Goal: Submit feedback/report problem

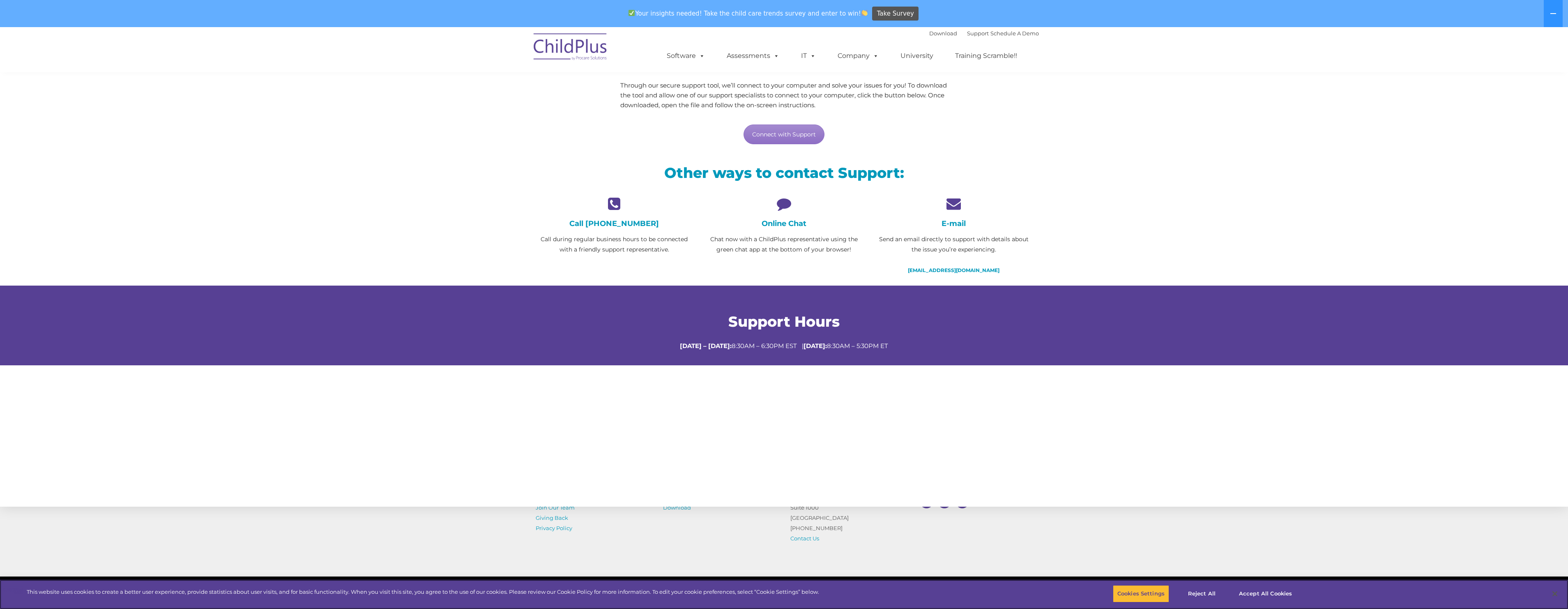
scroll to position [174, 0]
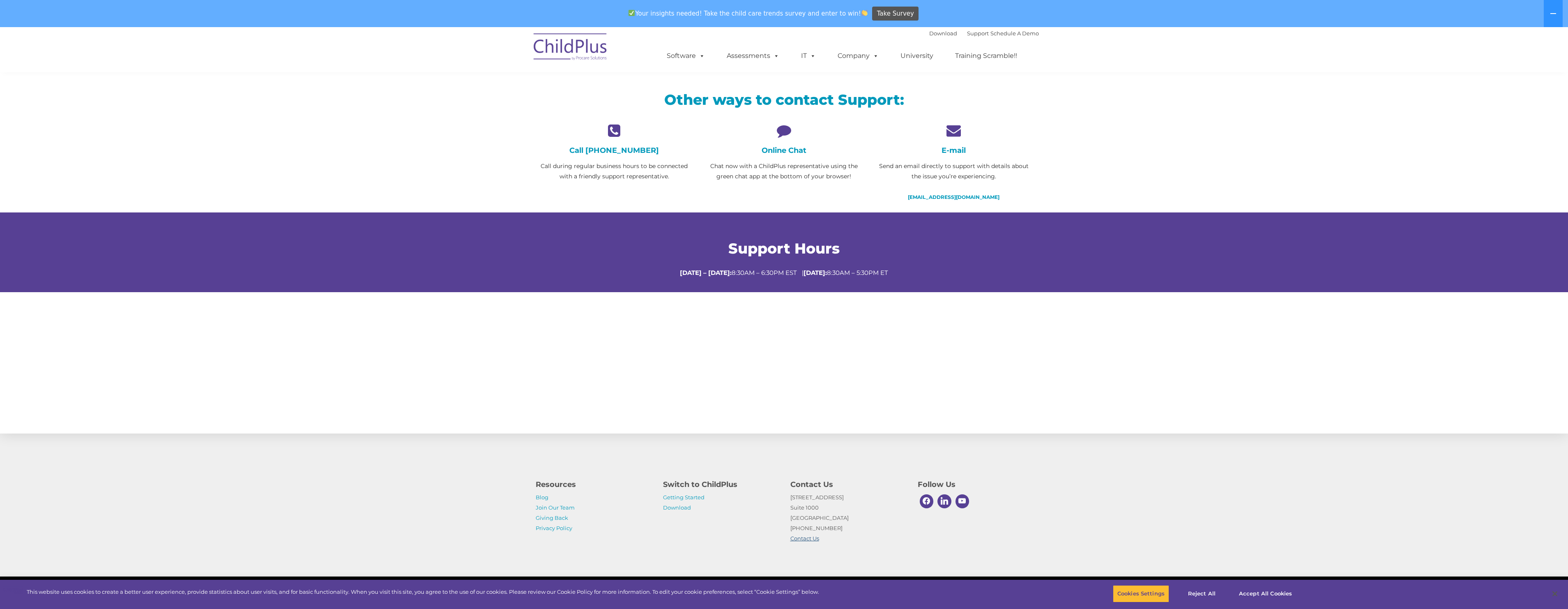
click at [799, 537] on link "Contact Us" at bounding box center [804, 538] width 29 height 7
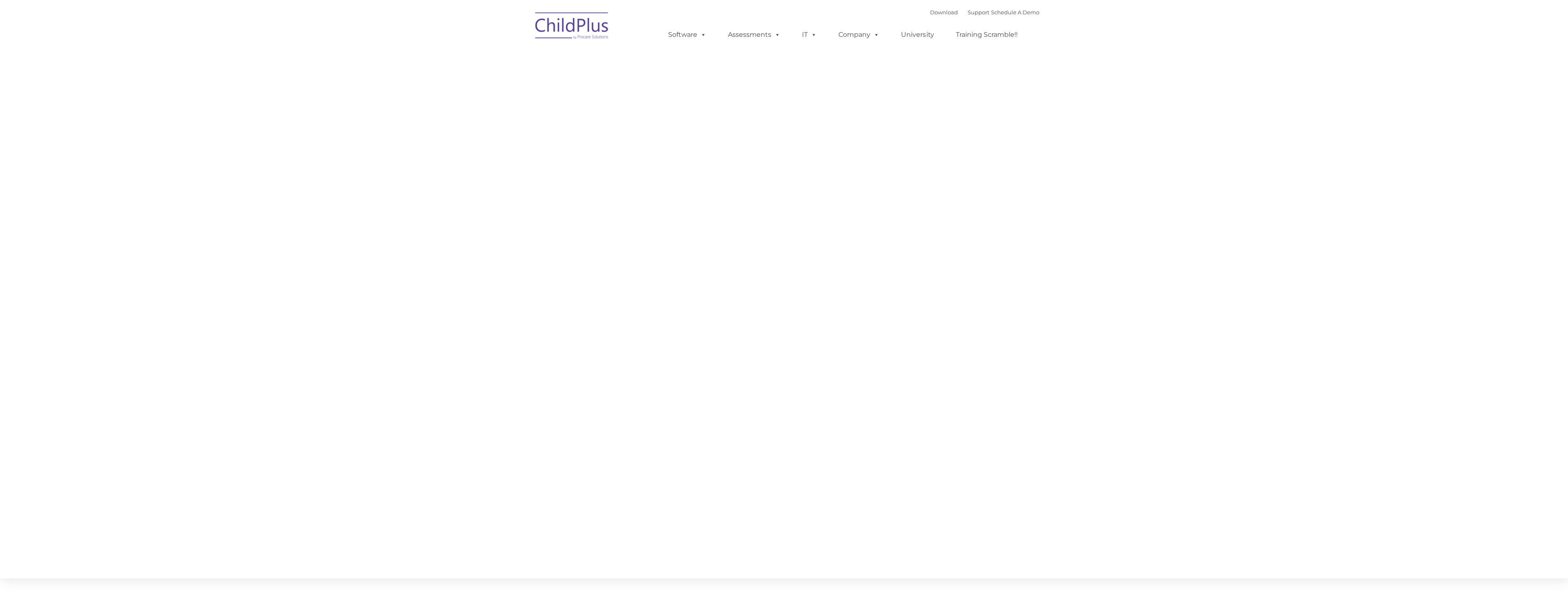
type input ""
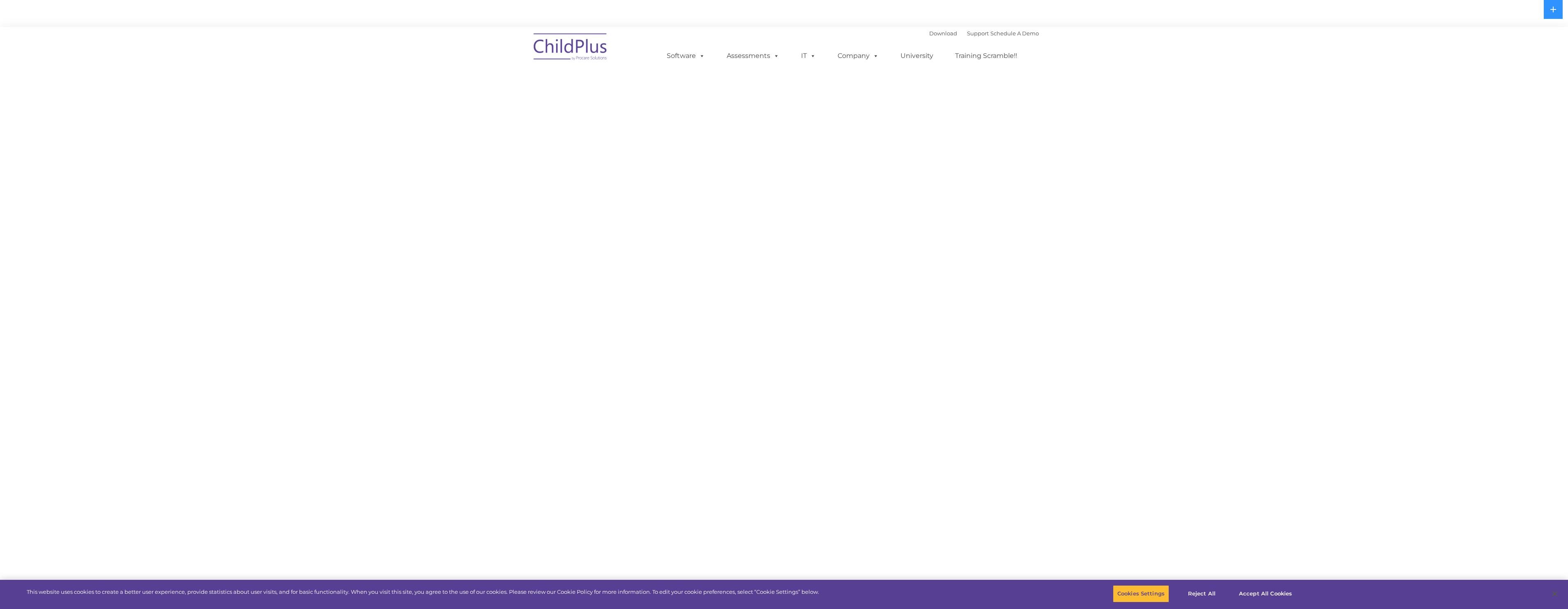
select select "MEDIUM"
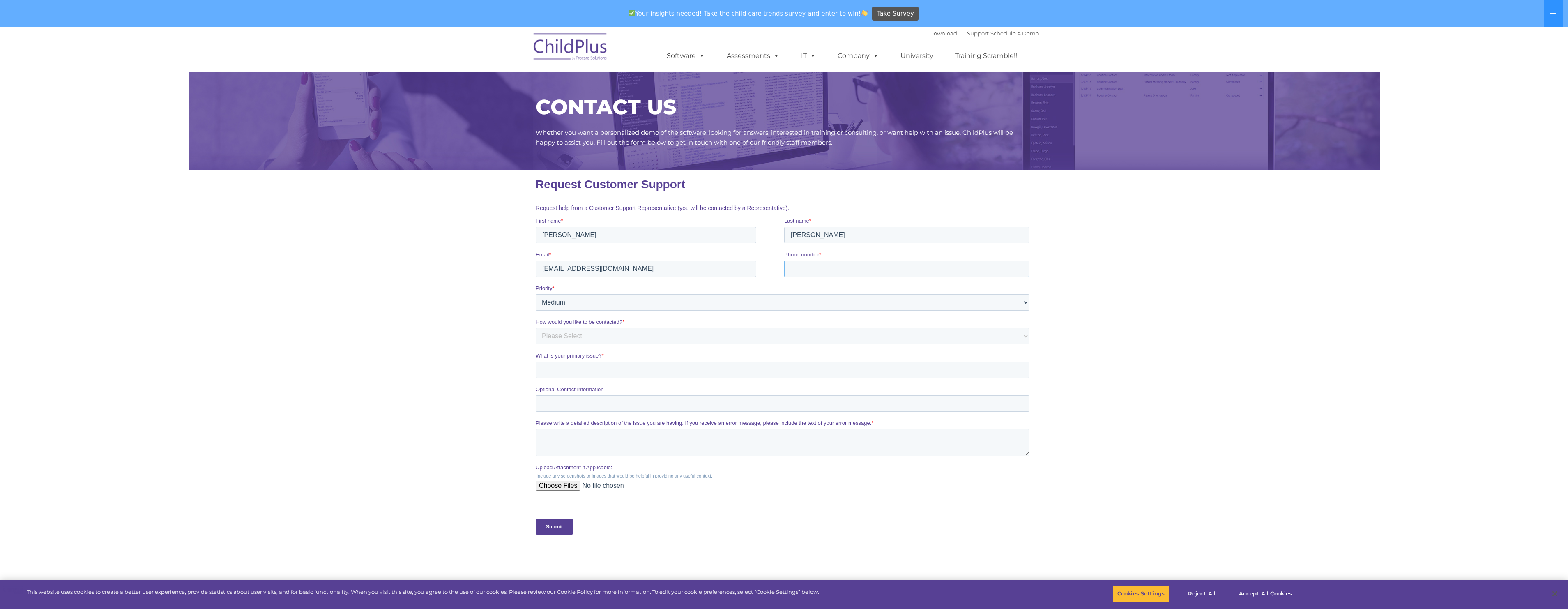
click at [808, 270] on input "Phone number *" at bounding box center [906, 268] width 245 height 17
type input "15055526544"
click at [571, 338] on select "Please Select Phone Email" at bounding box center [782, 336] width 494 height 17
select select "Phone"
click at [535, 328] on select "Please Select Phone Email" at bounding box center [782, 336] width 494 height 17
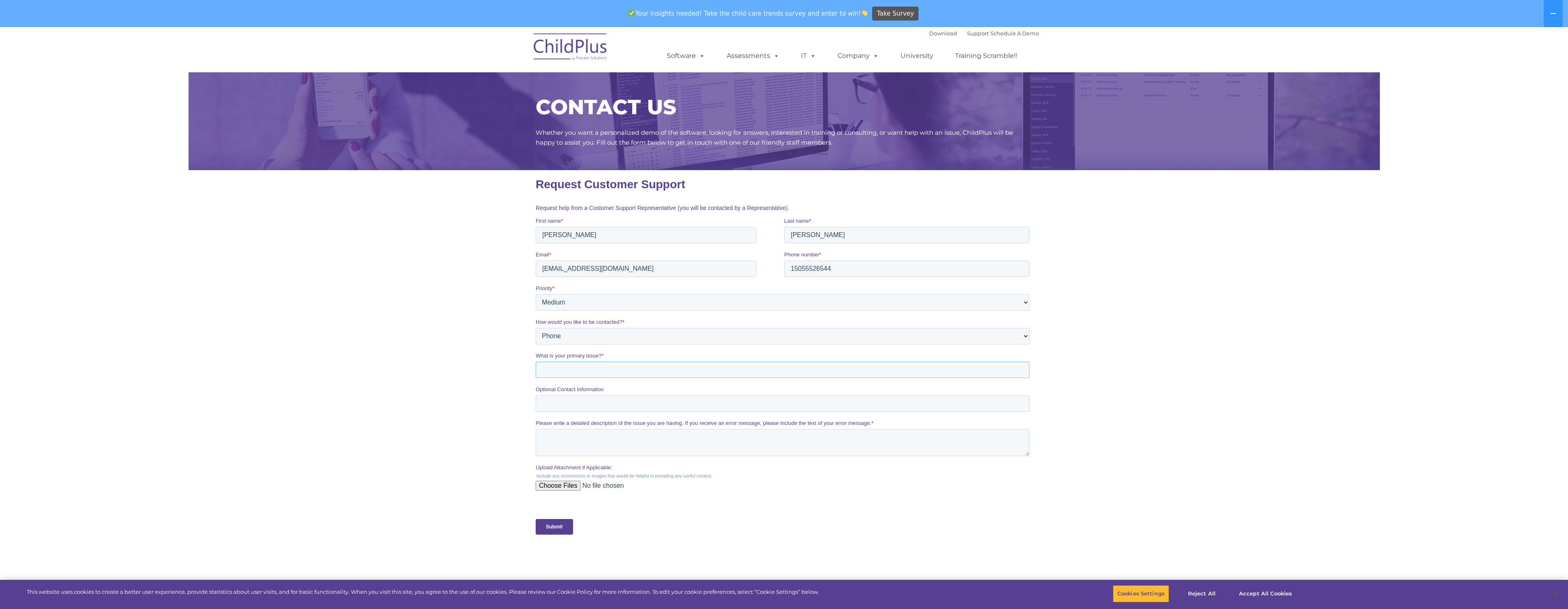
click at [565, 374] on input "What is your primary issue? *" at bounding box center [782, 370] width 494 height 17
type input "t"
type input "Need to update closures and virtual days to align with average daily attendance…"
click at [559, 404] on input "Optional Contact Information" at bounding box center [782, 404] width 494 height 17
type input "505-552-6544 ext 5004"
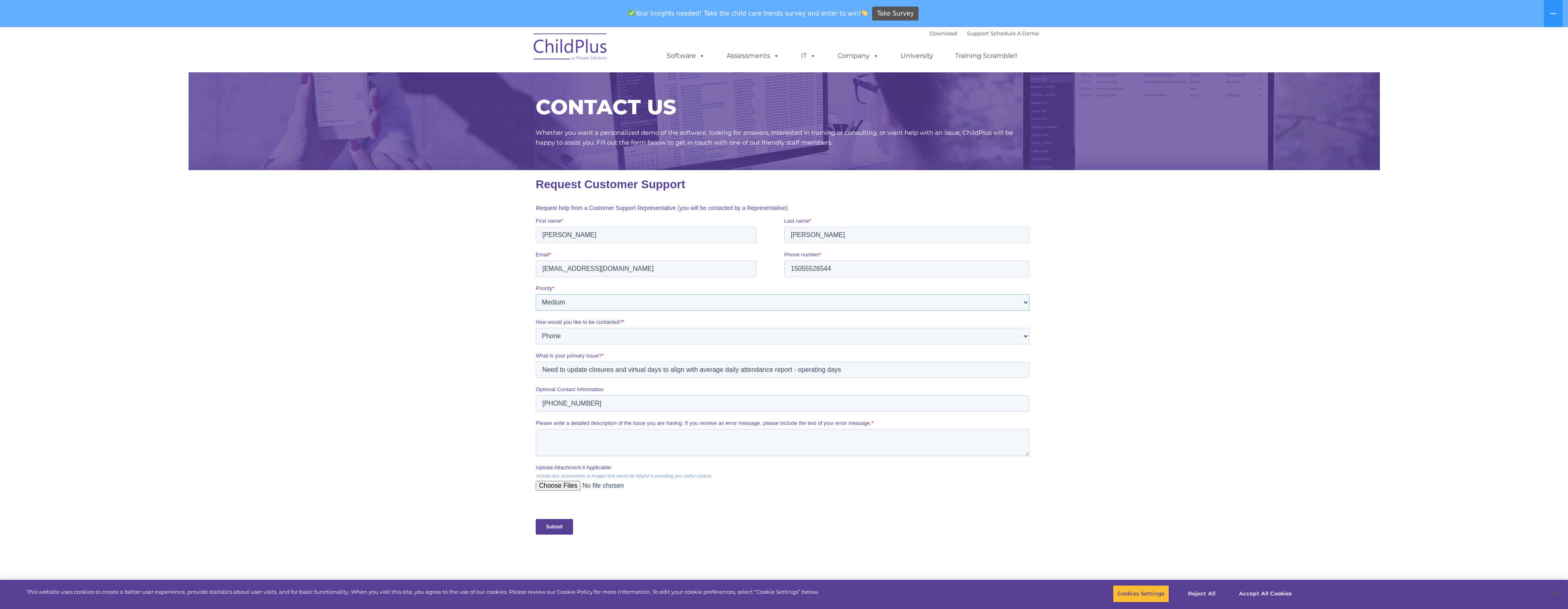
click at [1026, 304] on select "Please Select Low Medium High" at bounding box center [782, 302] width 494 height 17
select select "HIGH"
click at [535, 294] on select "Please Select Low Medium High" at bounding box center [782, 302] width 494 height 17
click at [547, 436] on textarea "Please write a detailed description of the issue you are having. If you receive…" at bounding box center [782, 443] width 494 height 27
type textarea "need to update closures and virtual days in attendance to align with average da…"
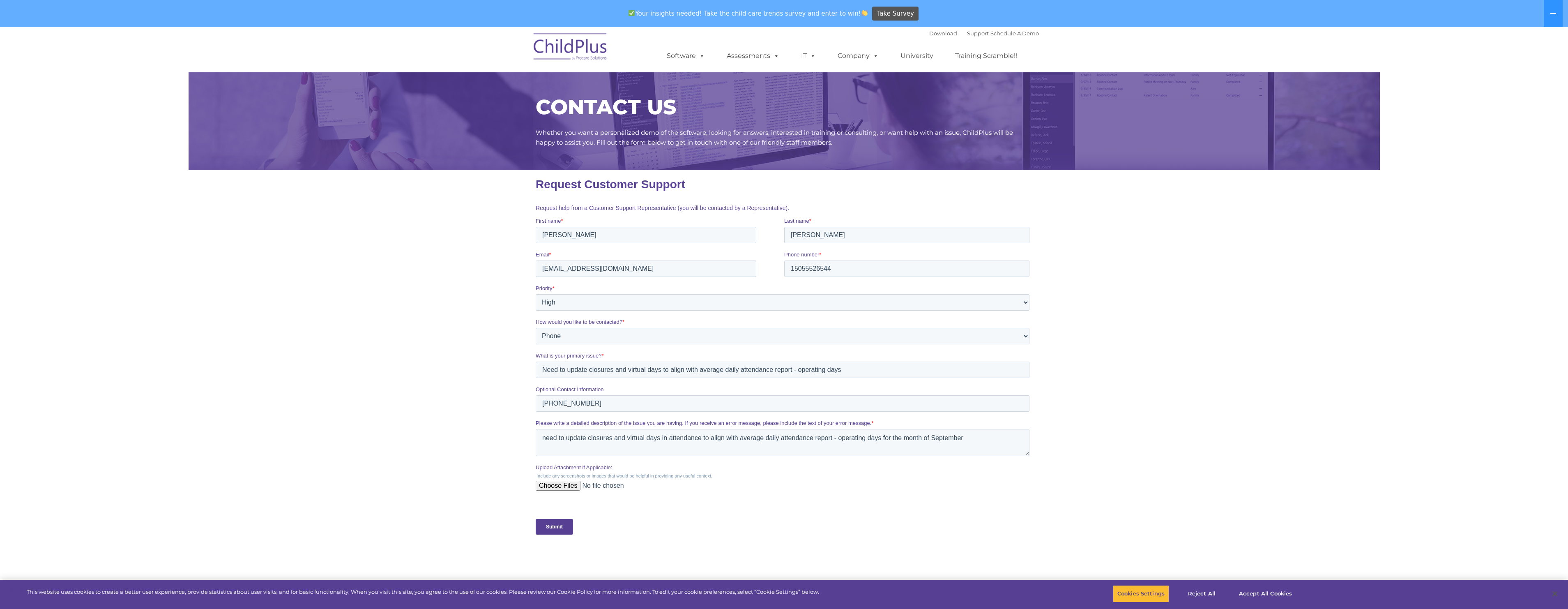
click at [559, 526] on input "Submit" at bounding box center [554, 527] width 37 height 16
